Goal: Submit feedback/report problem

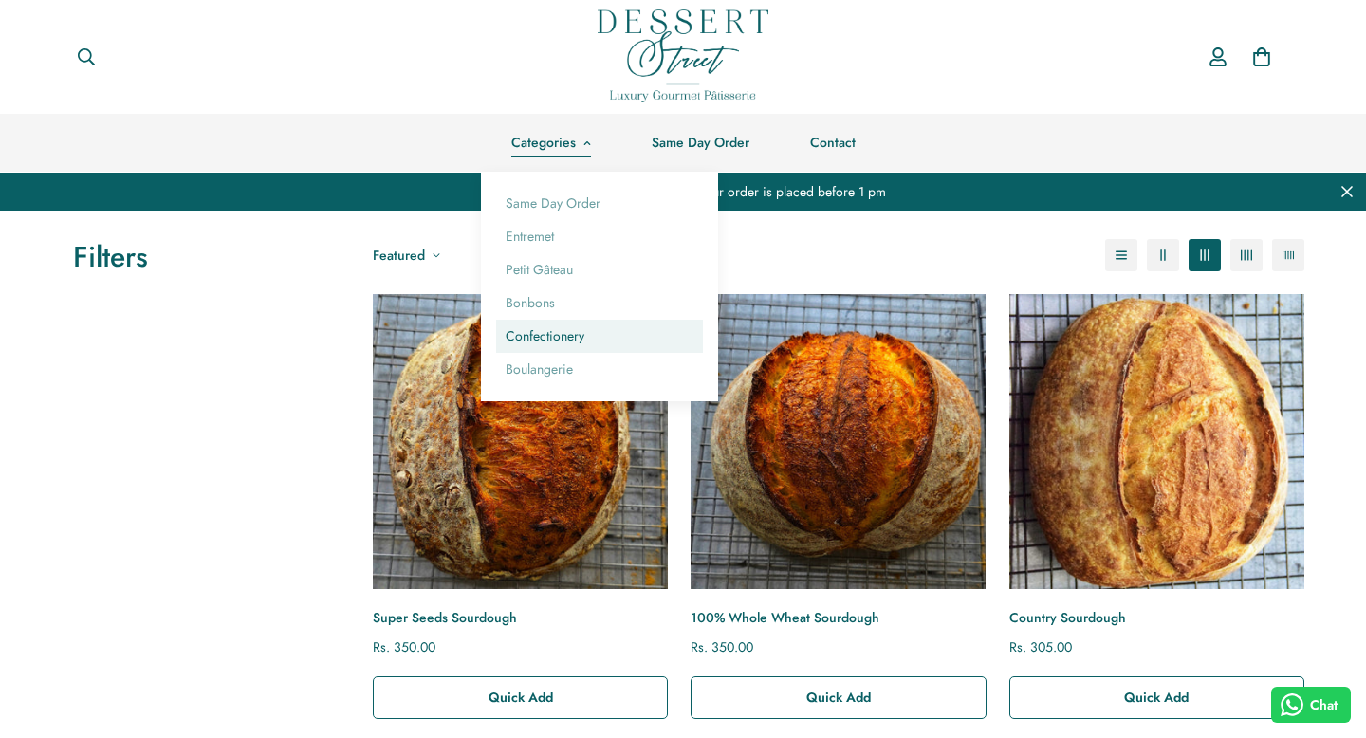
click at [550, 331] on link "Confectionery" at bounding box center [599, 336] width 207 height 33
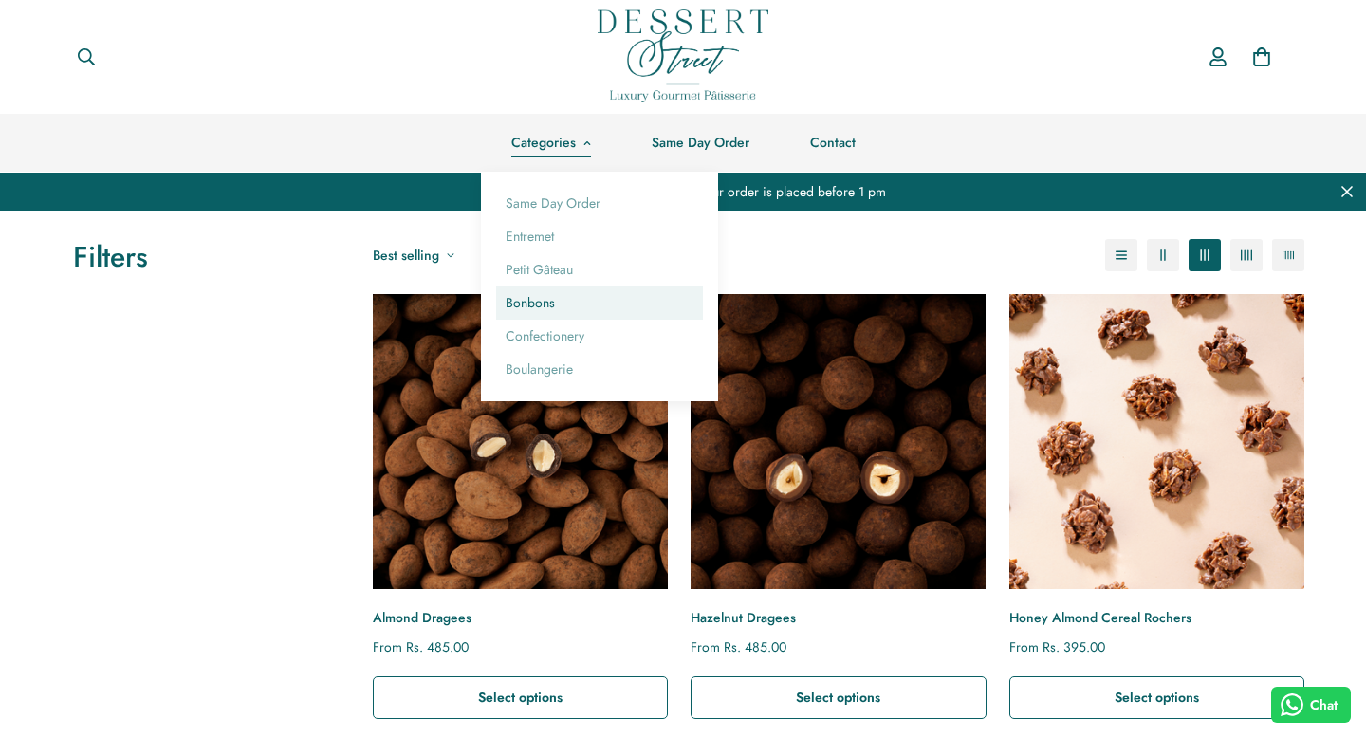
click at [550, 295] on link "Bonbons" at bounding box center [599, 302] width 207 height 33
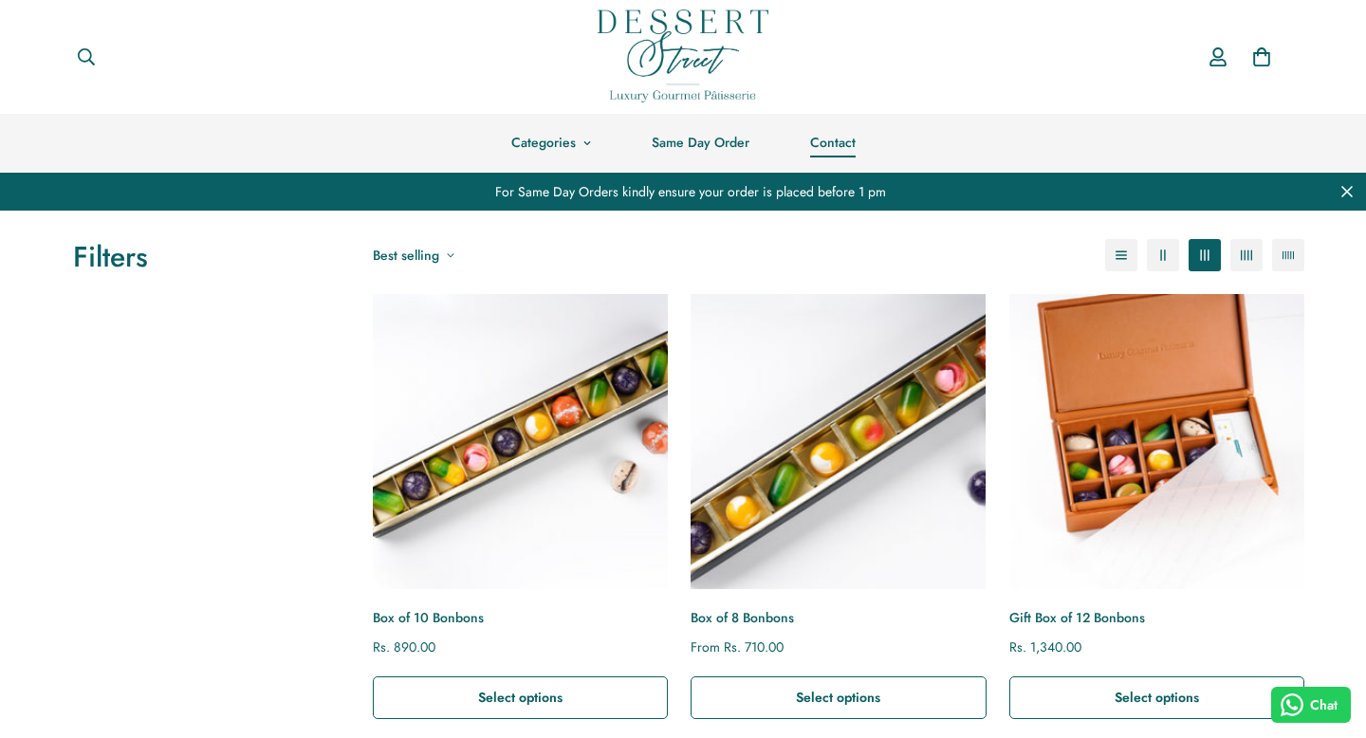
click at [839, 137] on link "Contact" at bounding box center [833, 143] width 106 height 58
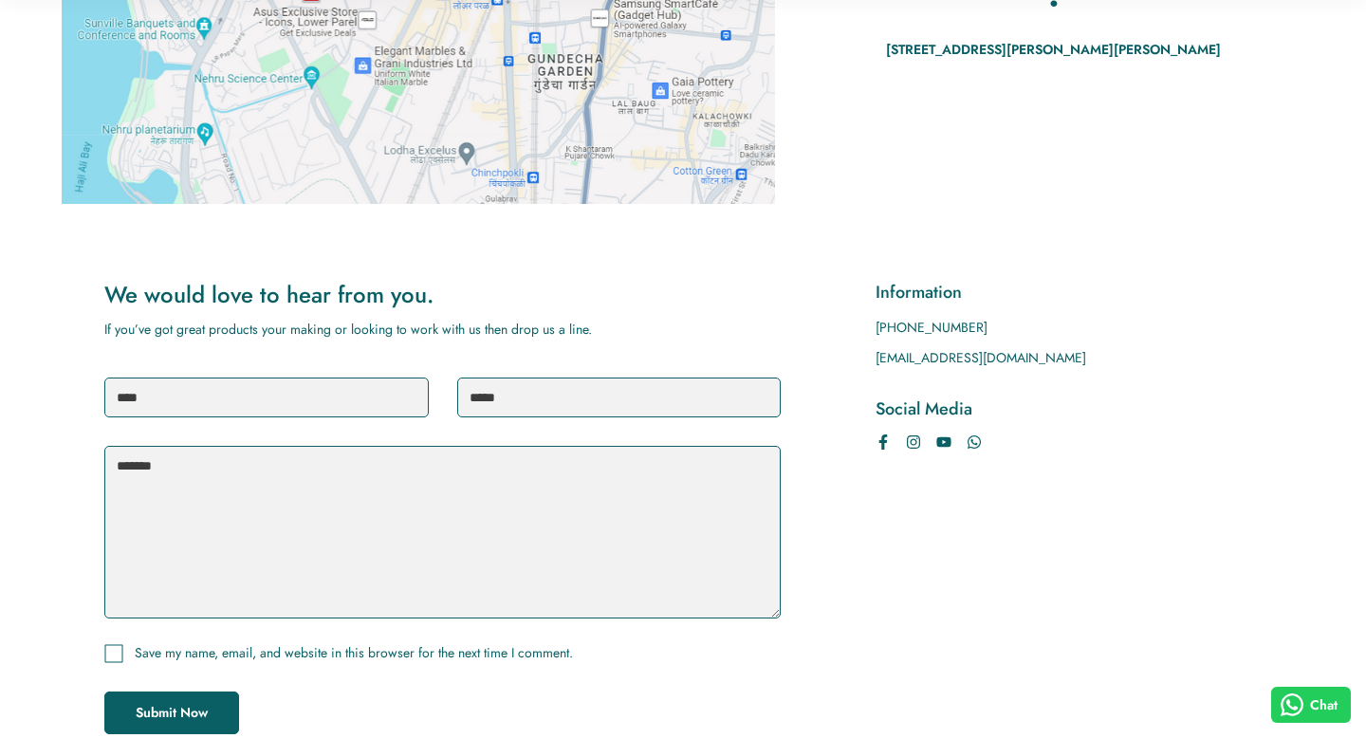
scroll to position [506, 0]
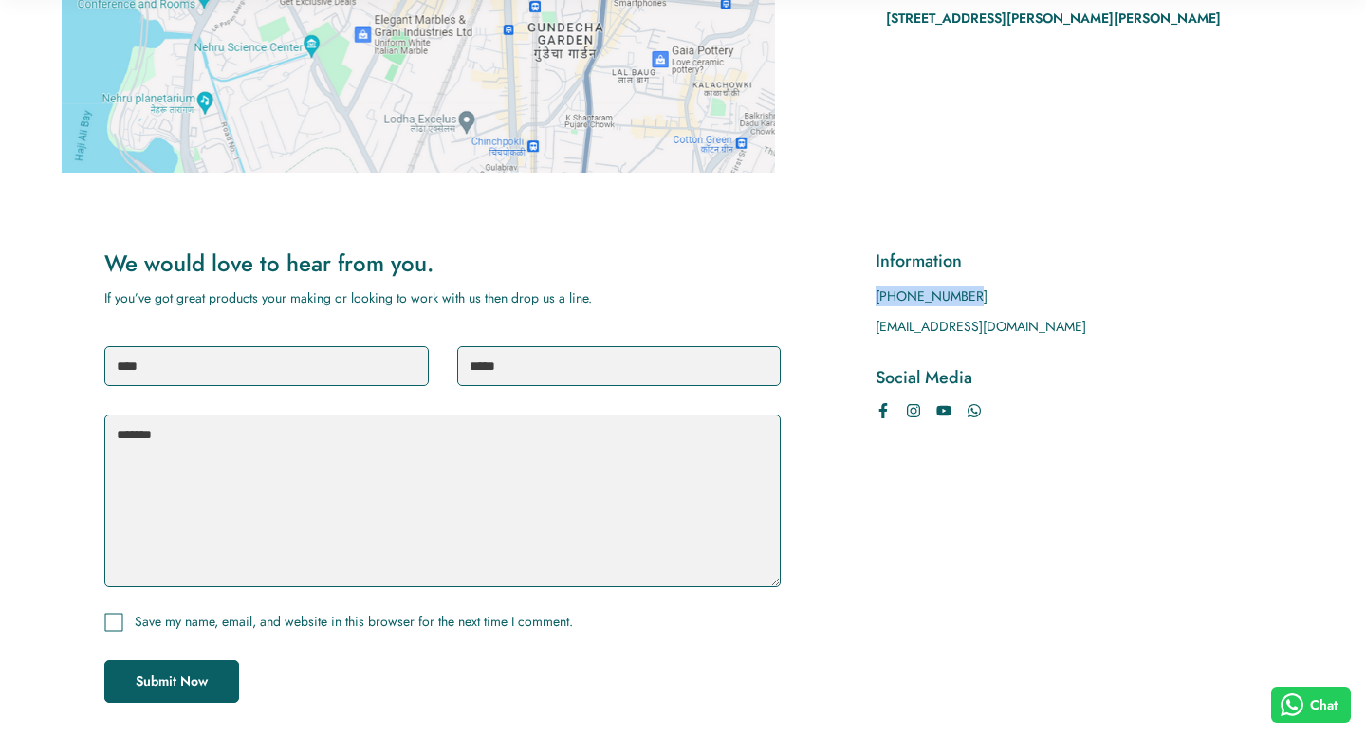
drag, startPoint x: 967, startPoint y: 292, endPoint x: 877, endPoint y: 293, distance: 90.1
click at [877, 293] on p "[PHONE_NUMBER]" at bounding box center [1069, 296] width 386 height 20
copy p "[PHONE_NUMBER]"
click at [379, 358] on input "text" at bounding box center [266, 366] width 324 height 40
type input "*******"
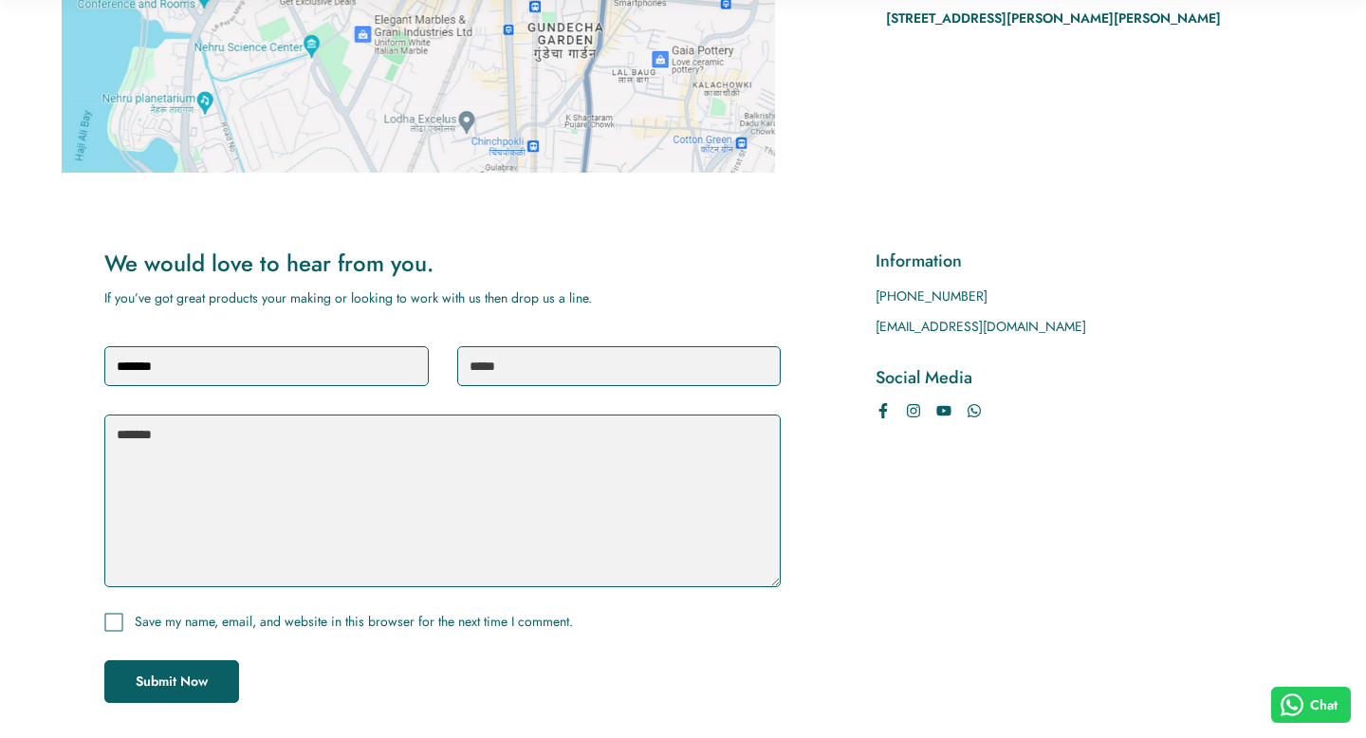
click at [586, 382] on input "email" at bounding box center [619, 366] width 324 height 40
type input "**********"
click at [517, 440] on textarea at bounding box center [442, 501] width 676 height 173
click at [507, 452] on textarea "To enrich screen reader interactions, please activate Accessibility in Grammarl…" at bounding box center [442, 501] width 676 height 173
paste textarea "**********"
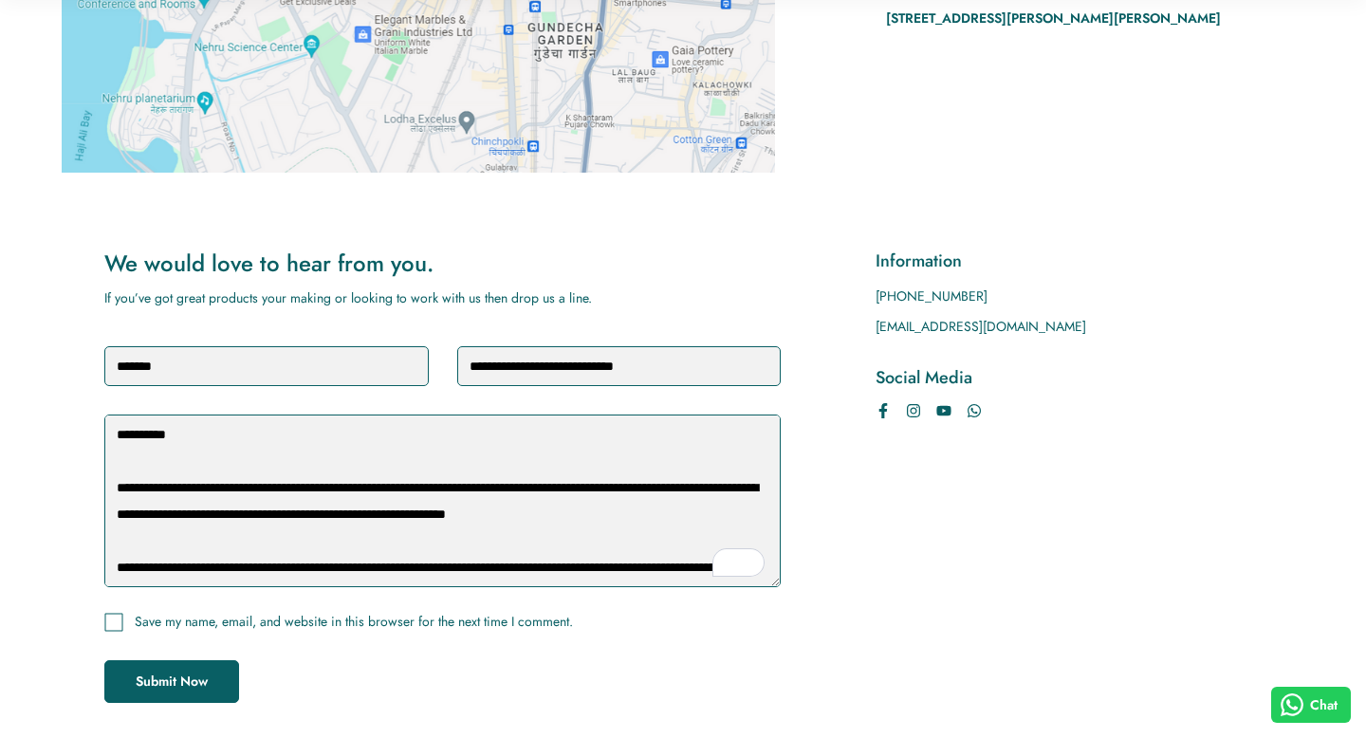
scroll to position [416, 0]
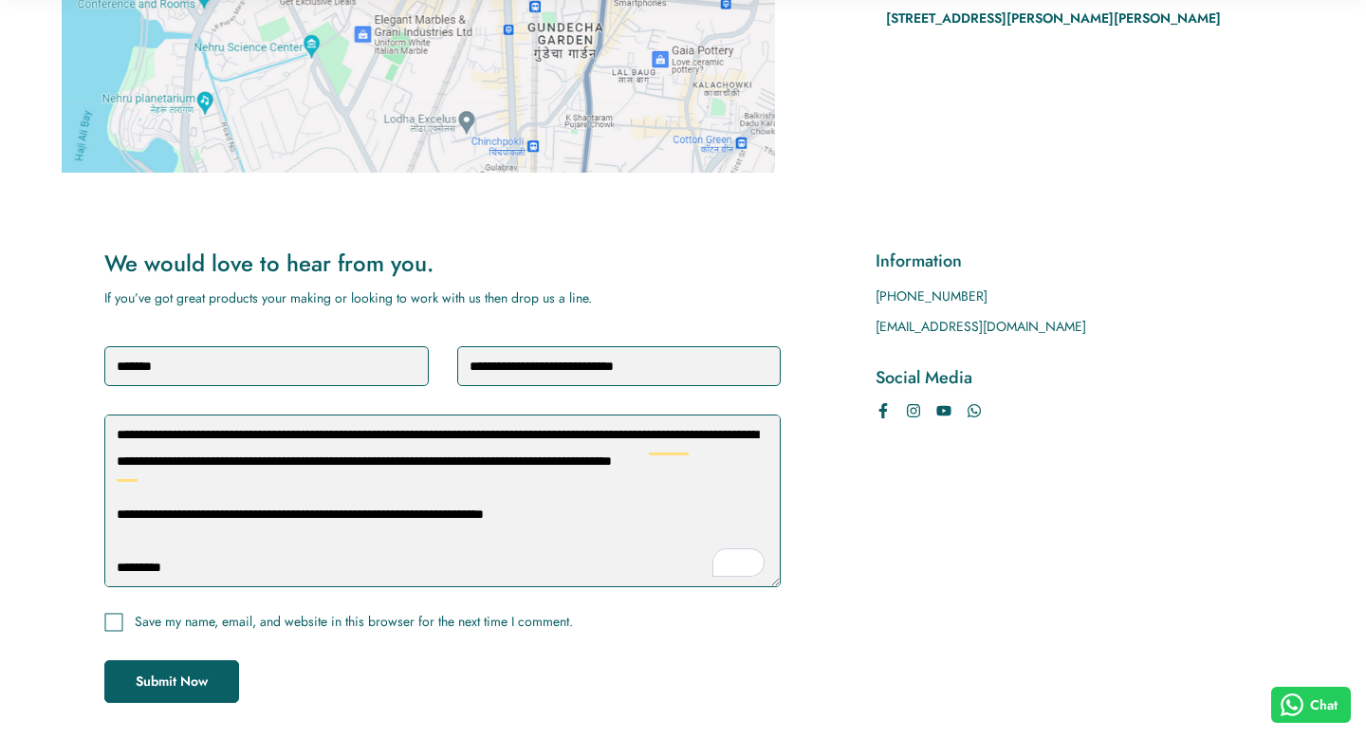
click at [120, 520] on textarea "To enrich screen reader interactions, please activate Accessibility in Grammarl…" at bounding box center [442, 501] width 676 height 173
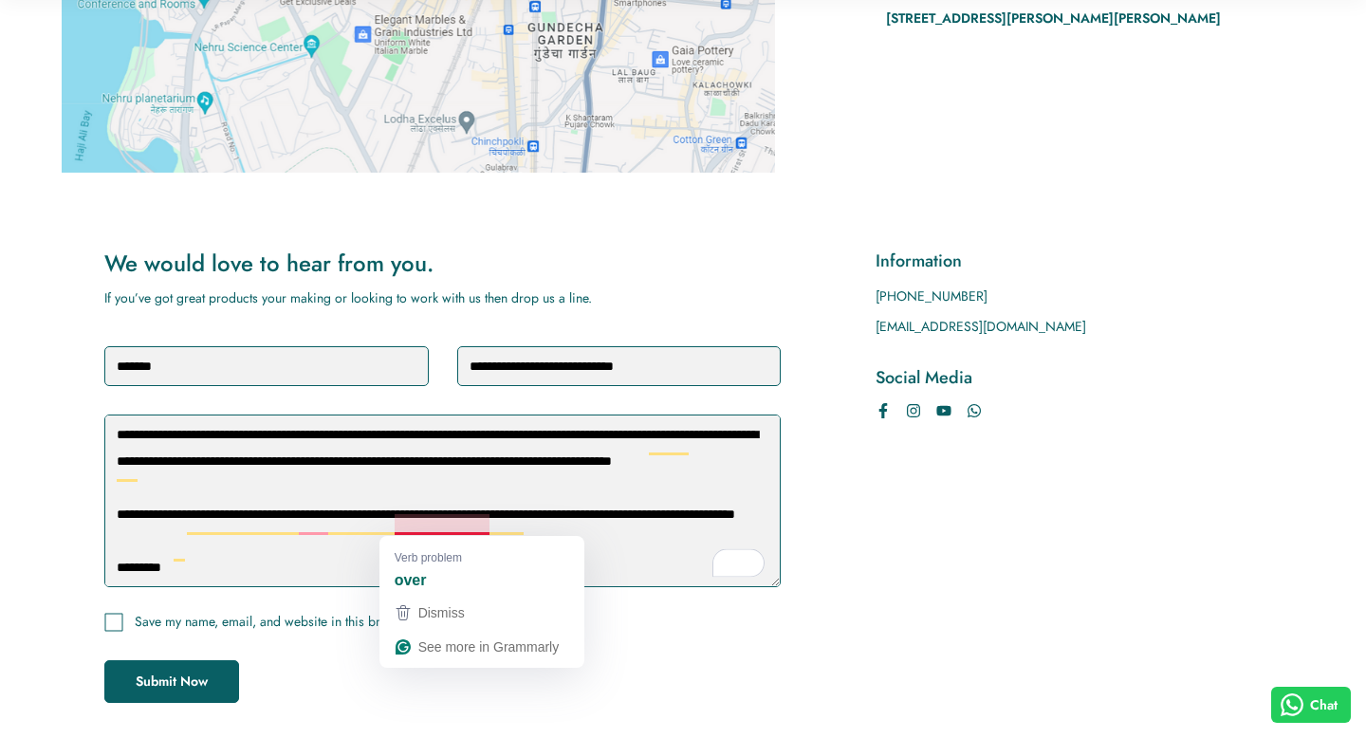
drag, startPoint x: 488, startPoint y: 521, endPoint x: 418, endPoint y: 515, distance: 69.5
click at [418, 515] on textarea "To enrich screen reader interactions, please activate Accessibility in Grammarl…" at bounding box center [442, 501] width 676 height 173
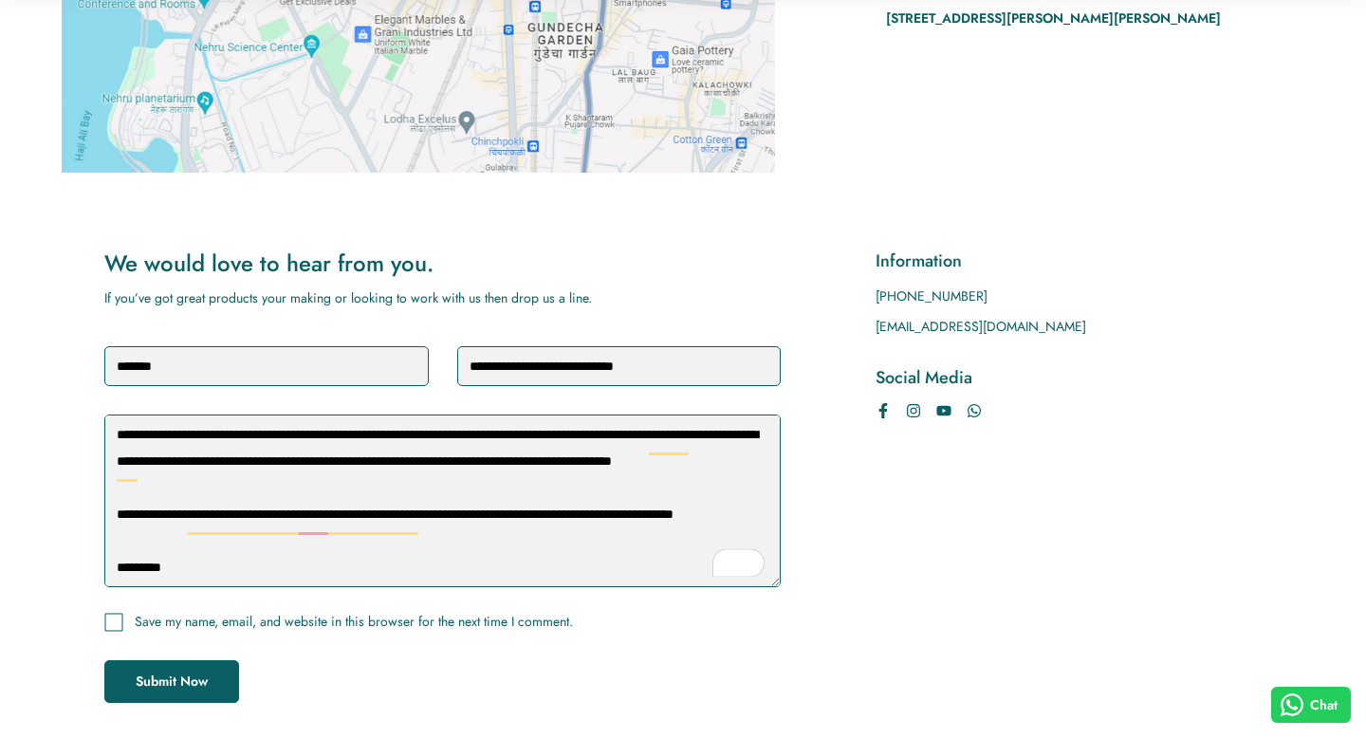
type textarea "**********"
click at [120, 617] on icon at bounding box center [113, 622] width 19 height 19
click at [179, 675] on button "Submit Now" at bounding box center [171, 681] width 135 height 43
